Goal: Task Accomplishment & Management: Complete application form

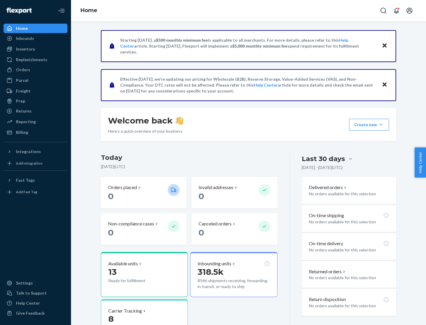
click at [381, 125] on button "Create new Create new inbound Create new order Create new product" at bounding box center [369, 125] width 40 height 12
click at [35, 38] on div "Inbounds" at bounding box center [35, 38] width 63 height 8
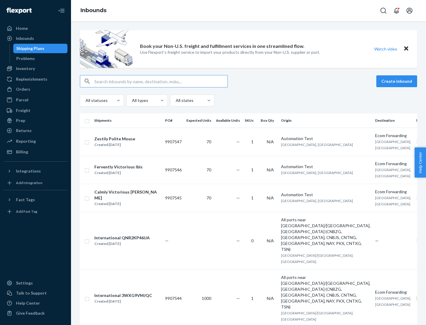
click at [397, 81] on button "Create inbound" at bounding box center [396, 81] width 41 height 12
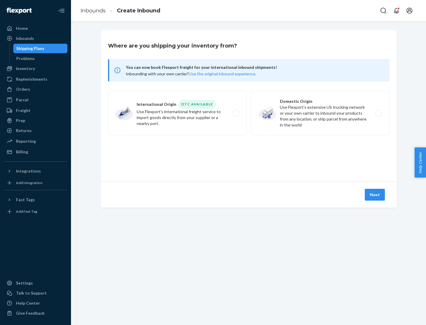
click at [320, 113] on label "Domestic Origin Use Flexport’s extensive US trucking network or your own carrie…" at bounding box center [320, 113] width 138 height 44
click at [378, 113] on input "Domestic Origin Use Flexport’s extensive US trucking network or your own carrie…" at bounding box center [380, 113] width 4 height 4
radio input "true"
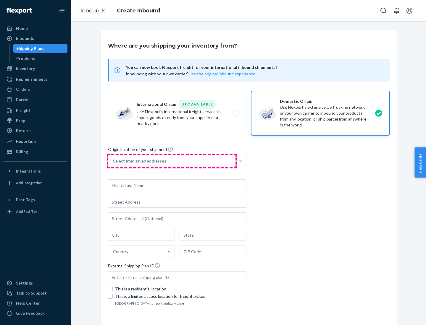
click at [172, 161] on div "Select from saved addresses" at bounding box center [171, 161] width 127 height 12
click at [113, 161] on input "Select from saved addresses" at bounding box center [113, 161] width 1 height 6
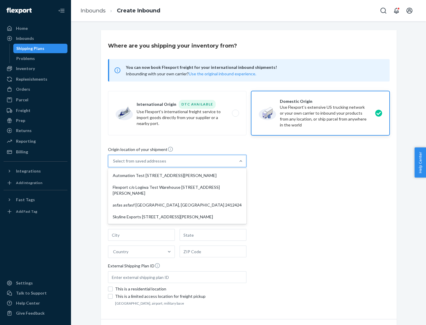
scroll to position [2, 0]
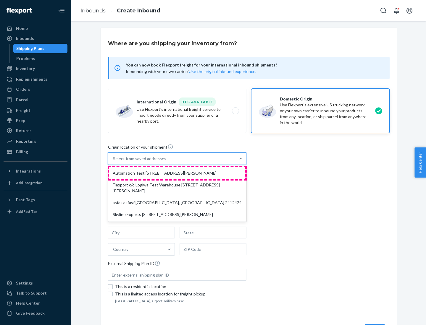
click at [177, 173] on div "Automation Test [STREET_ADDRESS][PERSON_NAME]" at bounding box center [177, 173] width 136 height 12
click at [113, 162] on input "option Automation Test [STREET_ADDRESS][PERSON_NAME] focused, 1 of 4. 4 results…" at bounding box center [113, 159] width 1 height 6
type input "Automation Test"
type input "9th Floor"
type input "[GEOGRAPHIC_DATA]"
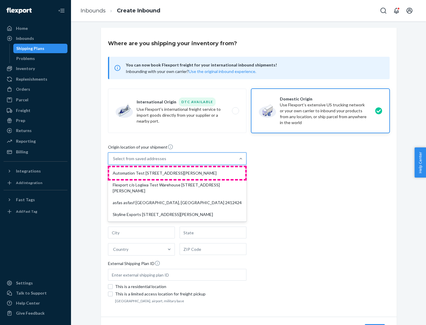
type input "CA"
type input "94104"
type input "[STREET_ADDRESS][PERSON_NAME]"
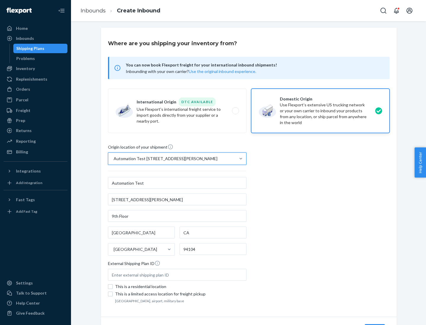
scroll to position [35, 0]
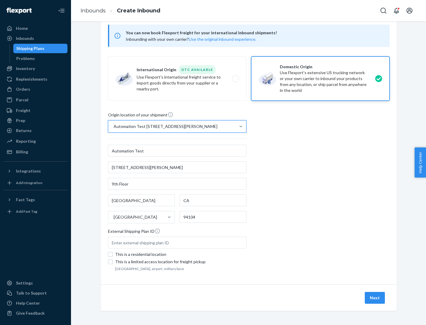
click at [375, 298] on button "Next" at bounding box center [374, 298] width 20 height 12
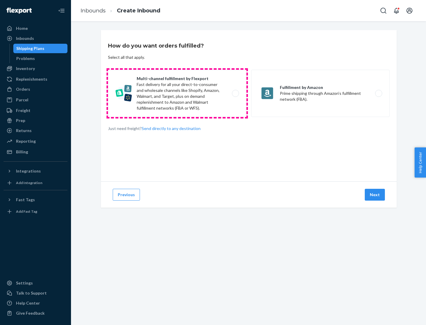
click at [177, 93] on label "Multi-channel fulfillment by Flexport Fast delivery for all your direct-to-cons…" at bounding box center [177, 93] width 138 height 47
click at [235, 93] on input "Multi-channel fulfillment by Flexport Fast delivery for all your direct-to-cons…" at bounding box center [237, 94] width 4 height 4
radio input "true"
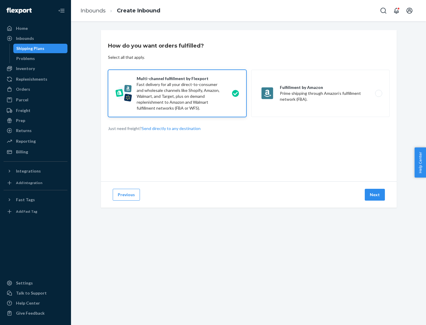
click at [375, 195] on button "Next" at bounding box center [374, 195] width 20 height 12
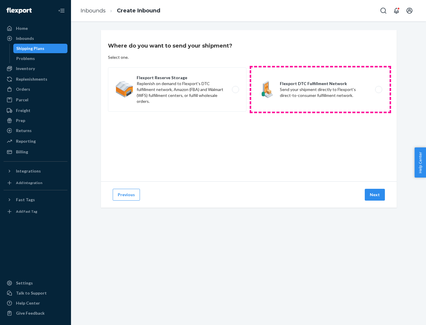
click at [320, 90] on label "Flexport DTC Fulfillment Network Send your shipment directly to Flexport's dire…" at bounding box center [320, 89] width 138 height 44
click at [378, 90] on input "Flexport DTC Fulfillment Network Send your shipment directly to Flexport's dire…" at bounding box center [380, 90] width 4 height 4
radio input "true"
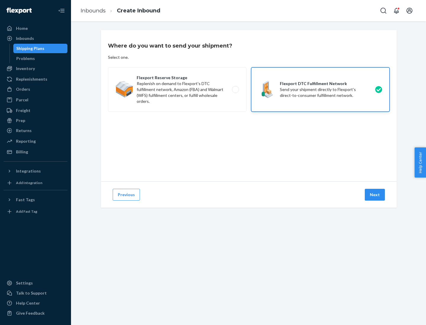
click at [375, 195] on button "Next" at bounding box center [374, 195] width 20 height 12
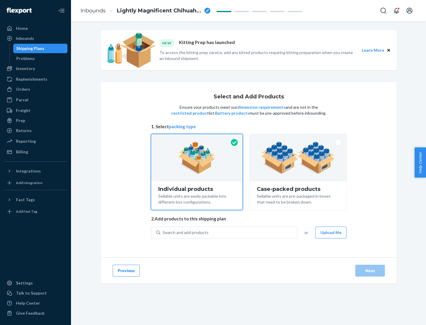
click at [298, 158] on img at bounding box center [298, 158] width 74 height 33
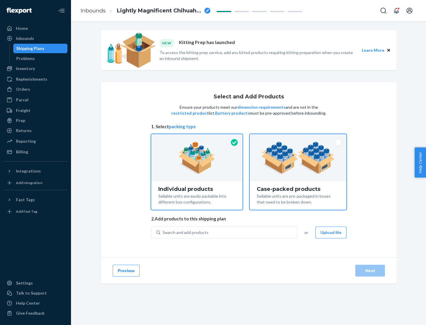
click at [298, 138] on input "Case-packed products Sellable units are pre-packaged in boxes that need to be b…" at bounding box center [298, 136] width 4 height 4
radio input "true"
radio input "false"
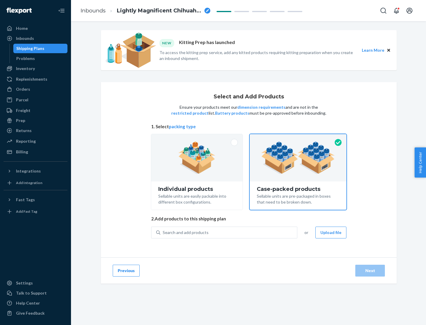
click at [229, 232] on div "Search and add products" at bounding box center [228, 232] width 137 height 11
click at [163, 232] on input "Search and add products" at bounding box center [163, 233] width 1 height 6
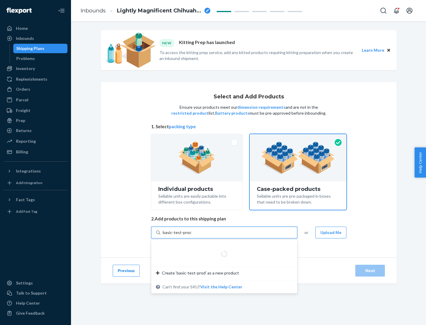
type input "basic-test-product-1"
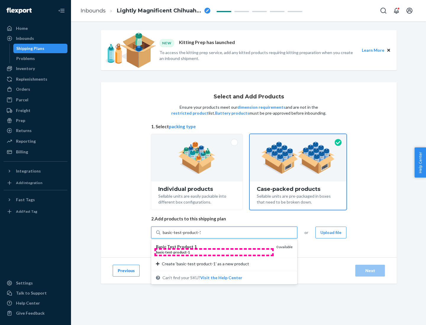
click at [214, 252] on div "basic - test - product - 1" at bounding box center [214, 252] width 116 height 5
click at [200, 236] on input "basic-test-product-1" at bounding box center [182, 233] width 38 height 6
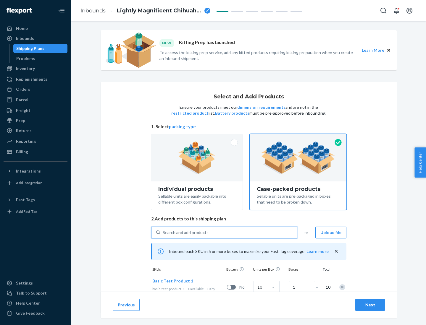
scroll to position [21, 0]
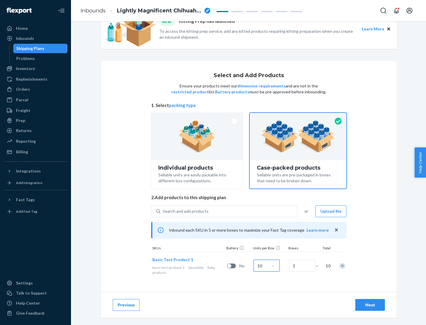
type input "10"
type input "7"
click at [370, 305] on div "Next" at bounding box center [370, 305] width 20 height 6
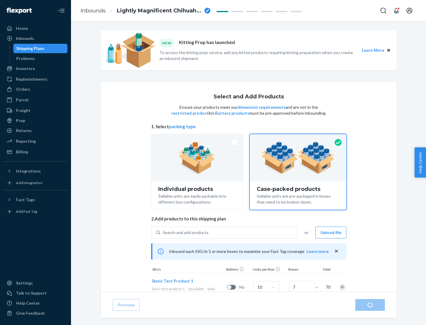
radio input "true"
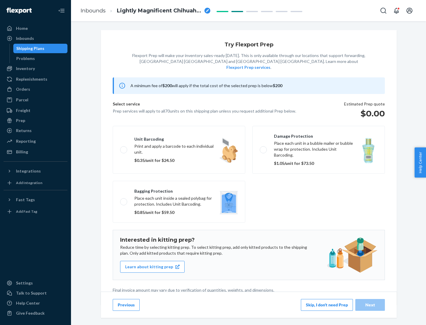
scroll to position [1, 0]
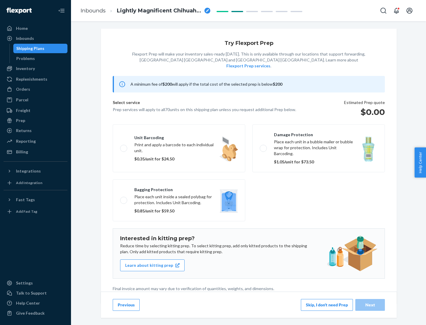
click at [327, 305] on button "Skip, I don't need Prep" at bounding box center [327, 305] width 52 height 12
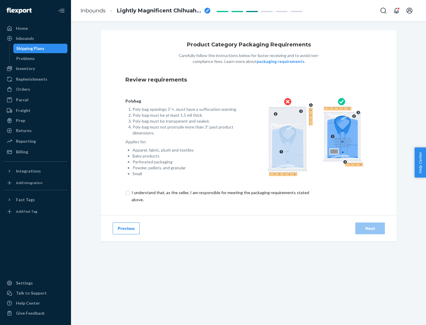
click at [220, 196] on input "checkbox" at bounding box center [223, 196] width 197 height 14
checkbox input "true"
click at [370, 228] on div "Next" at bounding box center [370, 228] width 20 height 6
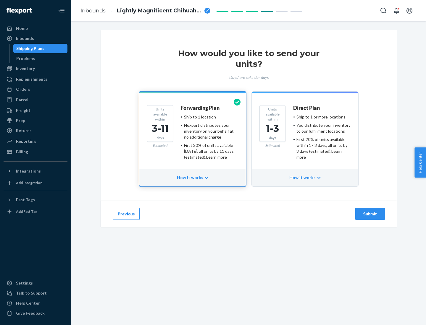
click at [305, 135] on ul "Ship to 1 or more locations You distribute your inventory to our fulfillment lo…" at bounding box center [321, 137] width 57 height 46
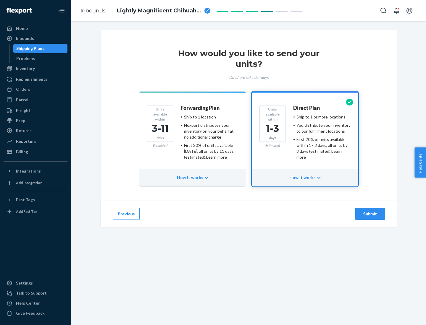
click at [370, 214] on div "Submit" at bounding box center [370, 214] width 20 height 6
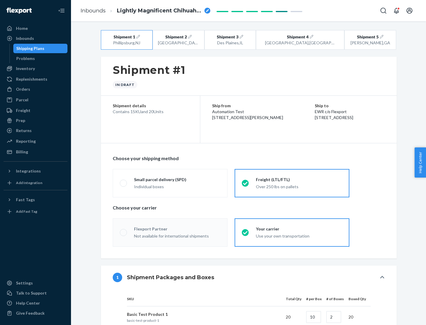
radio input "true"
radio input "false"
radio input "true"
radio input "false"
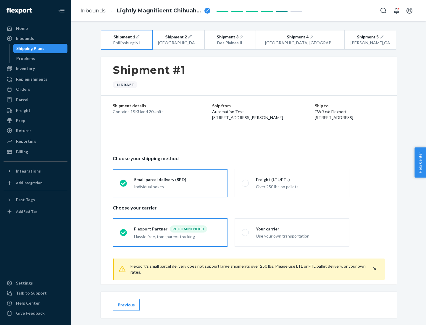
scroll to position [7, 0]
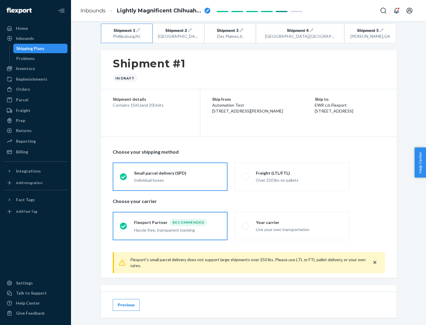
click at [299, 173] on div "Freight (LTL/FTL)" at bounding box center [299, 173] width 86 height 6
click at [245, 175] on input "Freight (LTL/FTL) Over 250 lbs on pallets" at bounding box center [243, 177] width 4 height 4
radio input "true"
radio input "false"
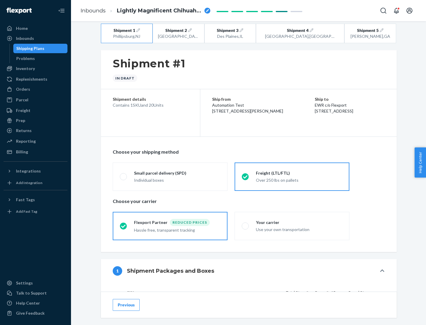
scroll to position [56, 0]
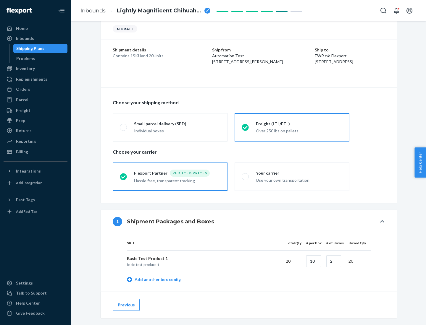
click at [299, 173] on div "Your carrier" at bounding box center [299, 173] width 86 height 6
click at [245, 175] on input "Your carrier Use your own transportation" at bounding box center [243, 177] width 4 height 4
radio input "true"
radio input "false"
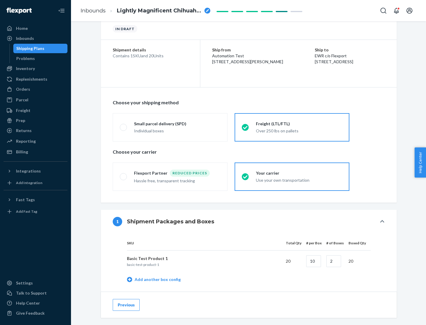
scroll to position [187, 0]
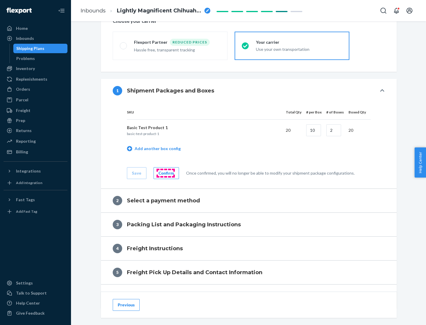
click at [165, 173] on div "Confirm" at bounding box center [165, 173] width 15 height 6
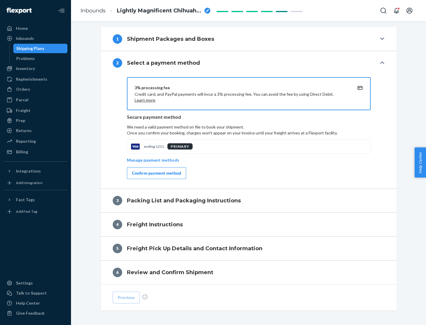
click at [156, 173] on div "Confirm payment method" at bounding box center [156, 173] width 49 height 6
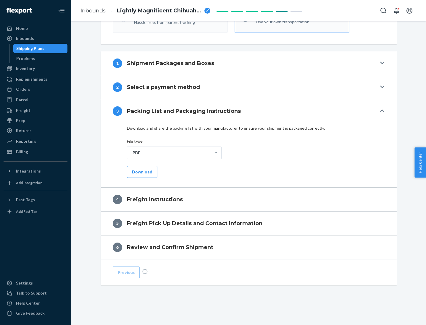
scroll to position [213, 0]
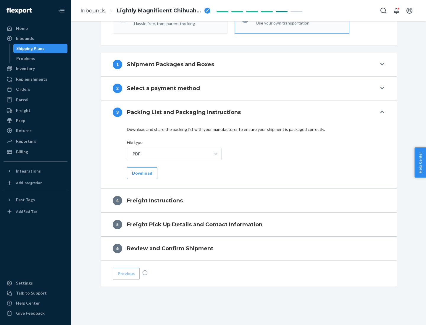
click at [141, 173] on button "Download" at bounding box center [142, 173] width 30 height 12
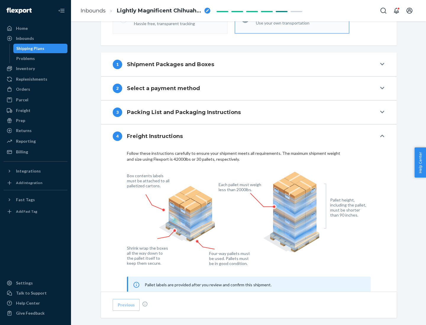
scroll to position [357, 0]
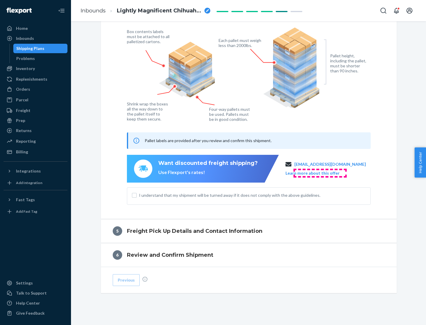
click at [319, 173] on button "Learn more about this offer" at bounding box center [312, 173] width 54 height 6
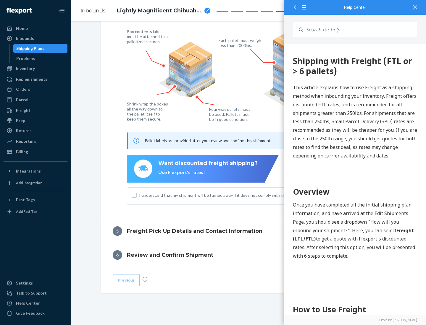
scroll to position [0, 0]
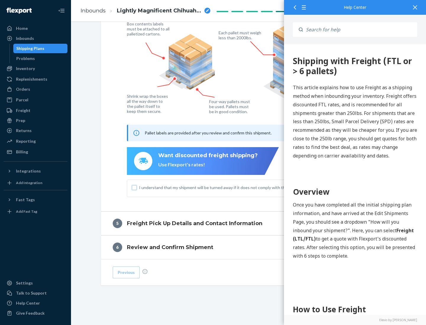
click at [134, 187] on input "I understand that my shipment will be turned away if it does not comply with th…" at bounding box center [134, 187] width 5 height 5
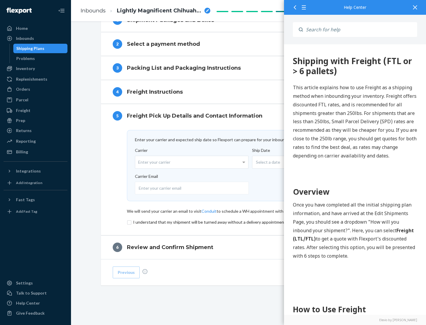
scroll to position [257, 0]
click at [249, 222] on input "checkbox" at bounding box center [249, 222] width 244 height 7
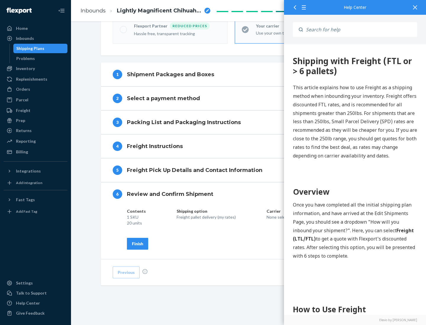
scroll to position [203, 0]
click at [137, 244] on div "Finish" at bounding box center [137, 244] width 11 height 6
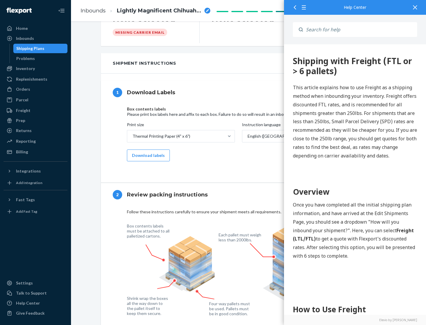
scroll to position [0, 0]
